Goal: Task Accomplishment & Management: Manage account settings

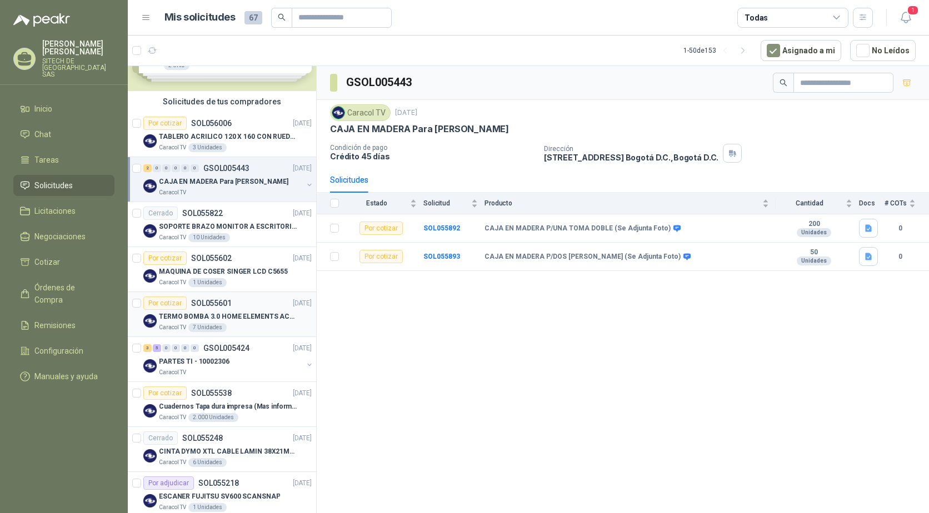
scroll to position [111, 0]
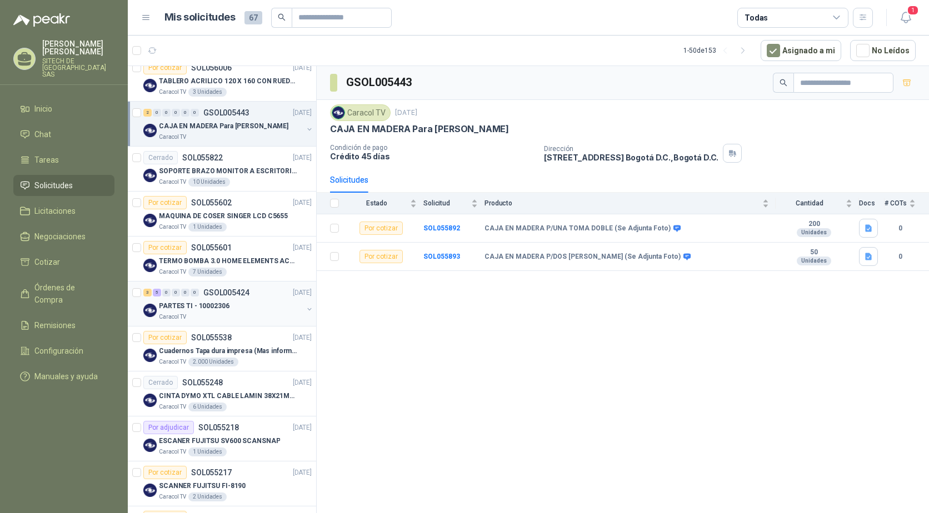
click at [178, 302] on p "PARTES TI - 10002306" at bounding box center [194, 306] width 71 height 11
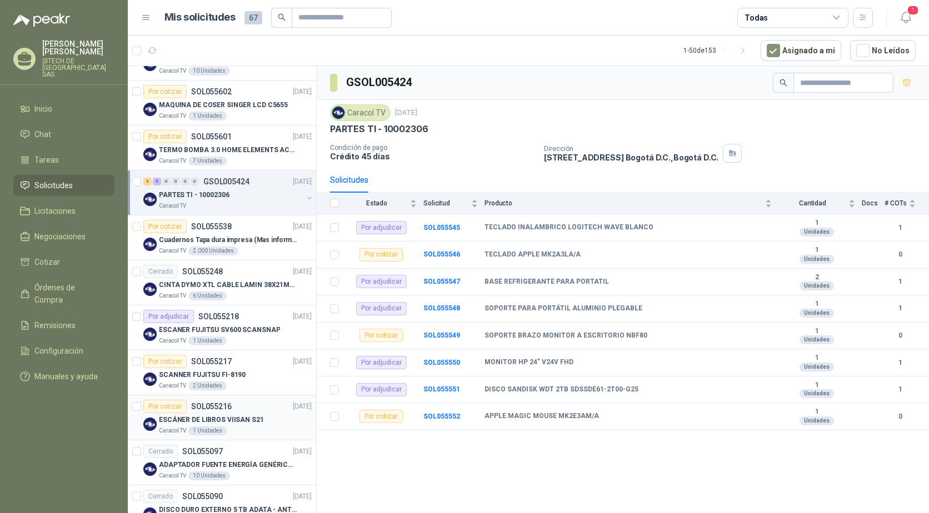
scroll to position [278, 0]
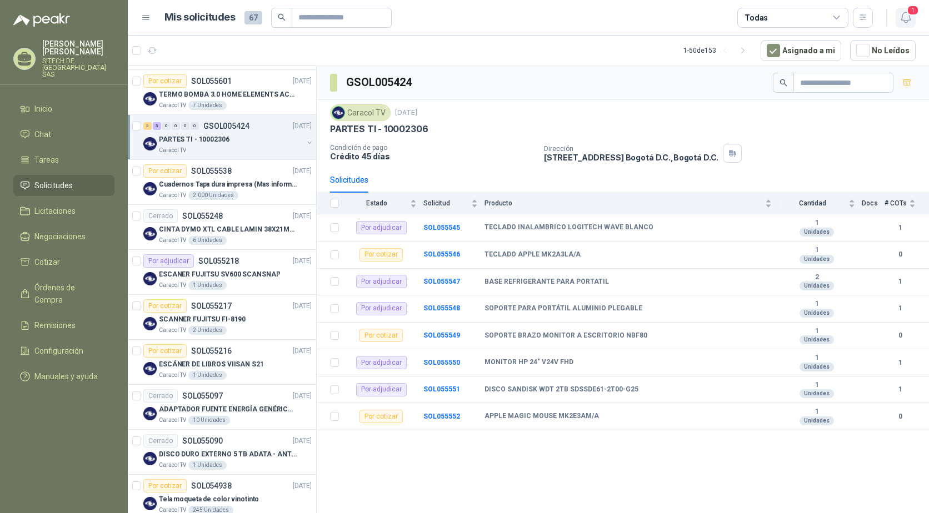
click at [901, 17] on icon "button" at bounding box center [906, 18] width 14 height 14
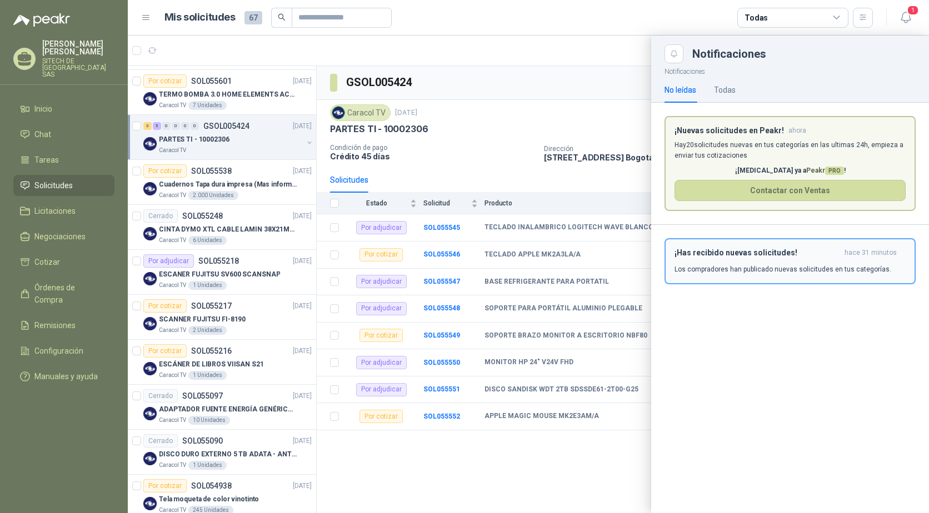
click at [738, 266] on p "Los compradores han publicado nuevas solicitudes en tus categorías." at bounding box center [783, 269] width 217 height 10
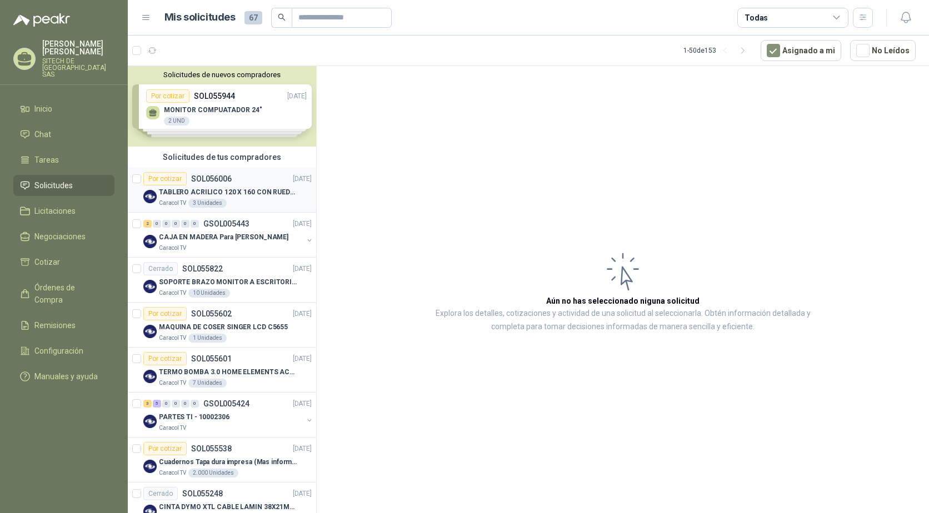
click at [167, 200] on p "Caracol TV" at bounding box center [172, 203] width 27 height 9
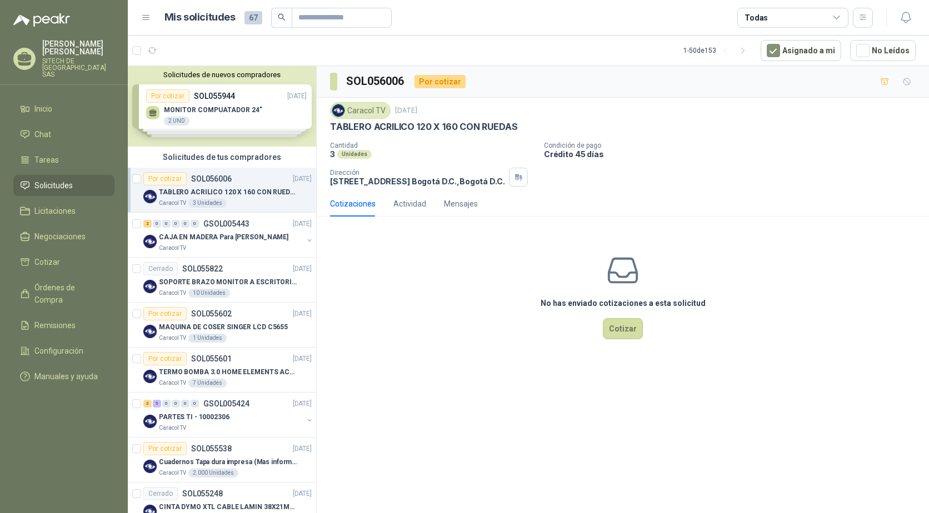
click at [239, 109] on div "Solicitudes de nuevos compradores Por cotizar SOL055944 15/09/25 MONITOR COMPUA…" at bounding box center [222, 106] width 188 height 81
click at [405, 128] on p "TABLERO ACRILICO 120 X 160 CON RUEDAS" at bounding box center [423, 127] width 187 height 12
click at [156, 409] on div "3 5 0 0 0 0 GSOL005424 11/09/25" at bounding box center [228, 403] width 171 height 13
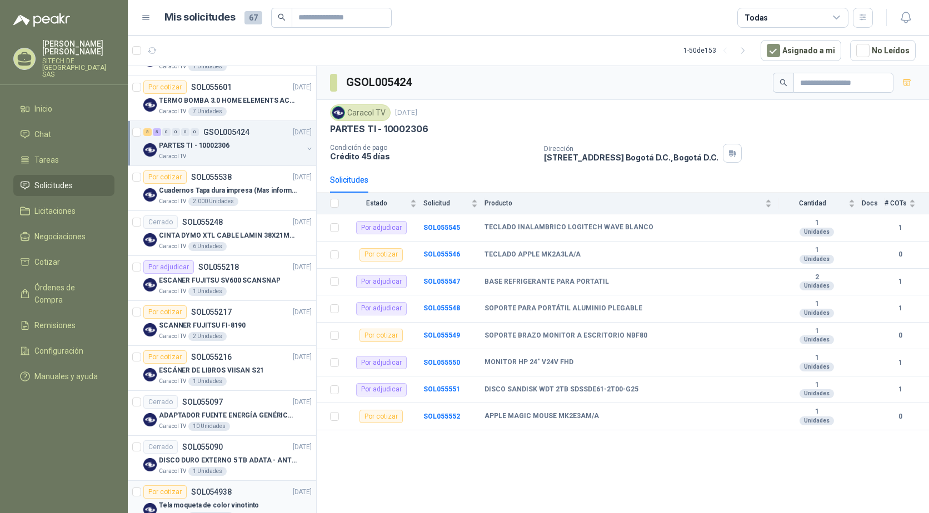
scroll to position [278, 0]
